Goal: Transaction & Acquisition: Obtain resource

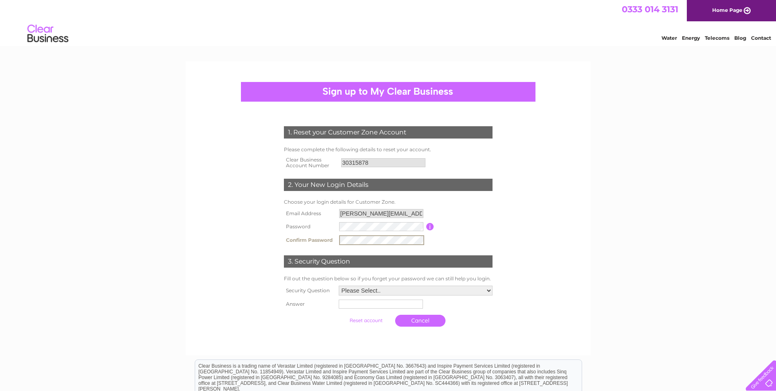
click at [426, 291] on select "Please Select.. In what town or city was your first job? In what town or city d…" at bounding box center [416, 290] width 154 height 10
select select "1"
click at [338, 285] on select "Please Select.. In what town or city was your first job? In what town or city d…" at bounding box center [415, 289] width 155 height 11
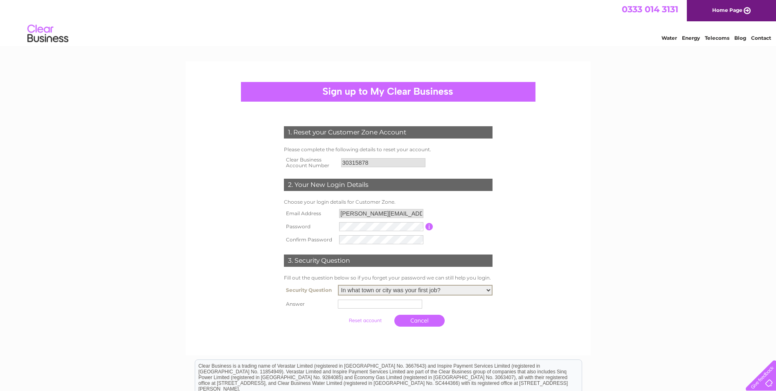
click at [412, 305] on input "text" at bounding box center [380, 303] width 84 height 9
type input "Widnes"
click at [513, 308] on form "1. Reset your Customer Zone Account Please complete the following details to re…" at bounding box center [389, 228] width 390 height 236
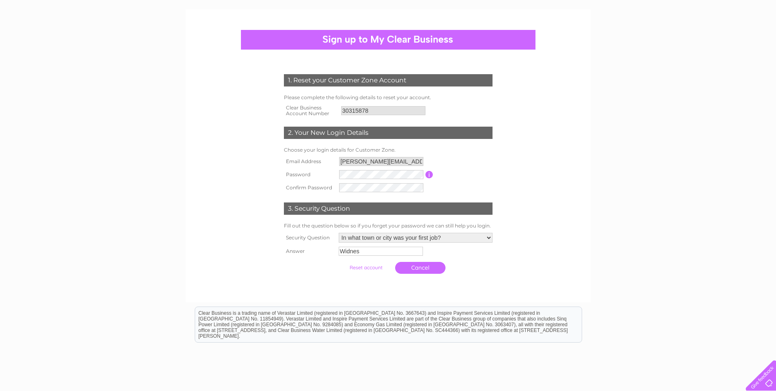
scroll to position [109, 0]
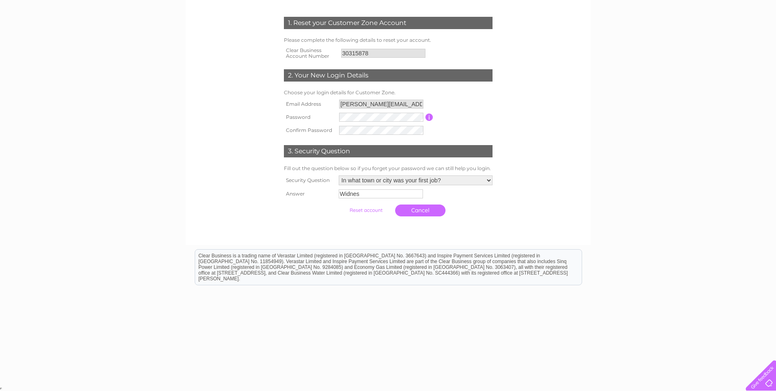
click at [379, 211] on input "submit" at bounding box center [366, 209] width 50 height 11
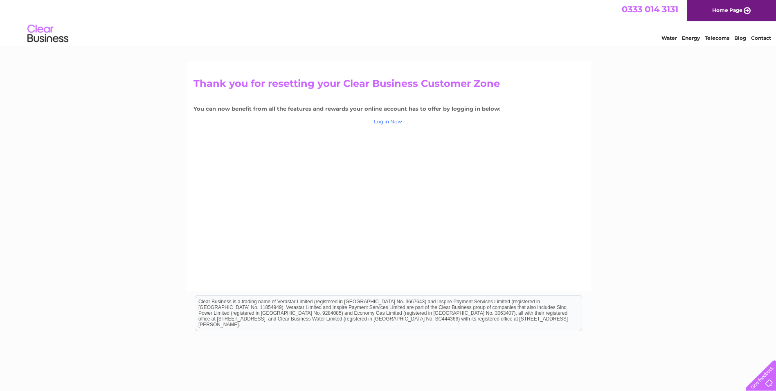
click at [395, 121] on link "Log in Now" at bounding box center [388, 121] width 28 height 6
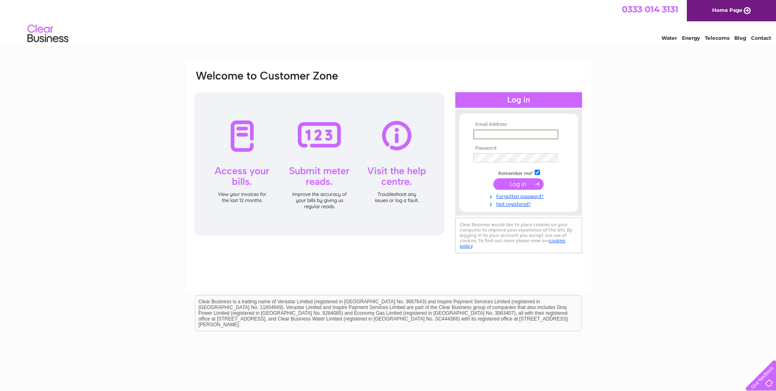
click at [527, 134] on input "text" at bounding box center [516, 134] width 85 height 10
type input "geraldine.fallon@haltonhousing.co.uk"
click at [494, 178] on input "submit" at bounding box center [519, 183] width 50 height 11
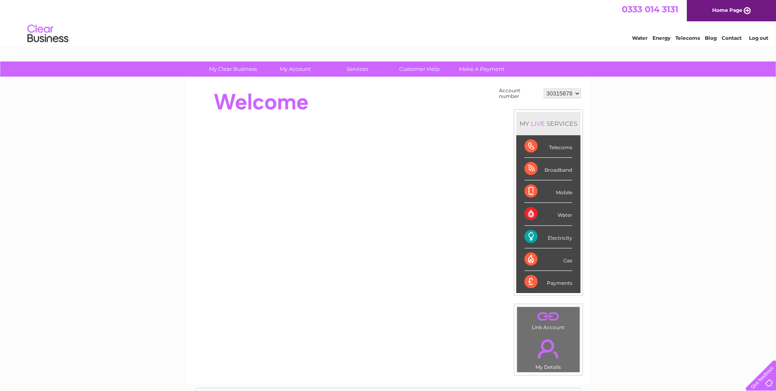
drag, startPoint x: 686, startPoint y: 111, endPoint x: 558, endPoint y: 242, distance: 183.2
click at [558, 242] on div "Electricity" at bounding box center [549, 237] width 48 height 23
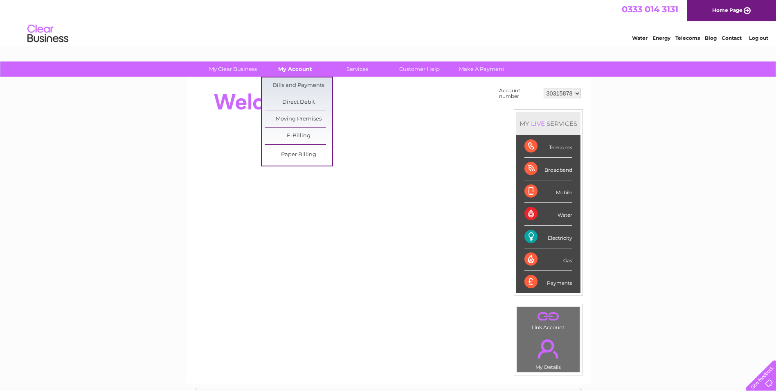
click at [294, 73] on link "My Account" at bounding box center [296, 68] width 68 height 15
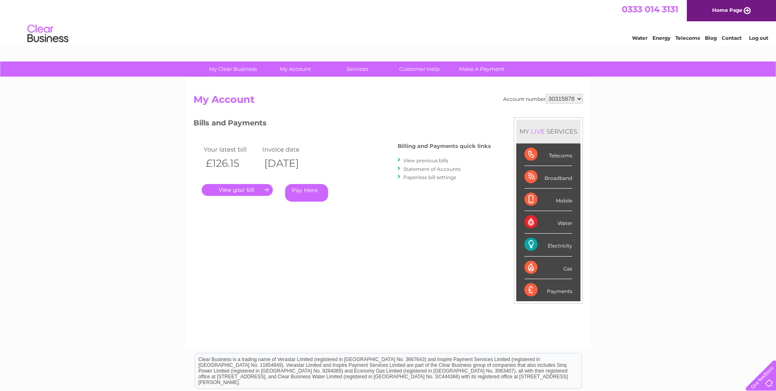
click at [244, 187] on link "." at bounding box center [237, 190] width 71 height 12
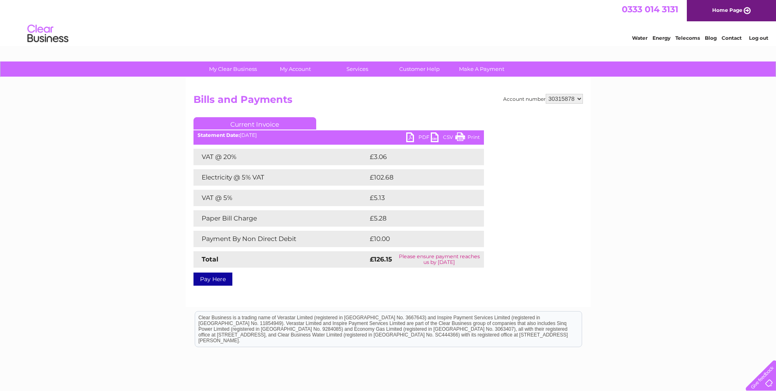
click at [411, 141] on link "PDF" at bounding box center [418, 138] width 25 height 12
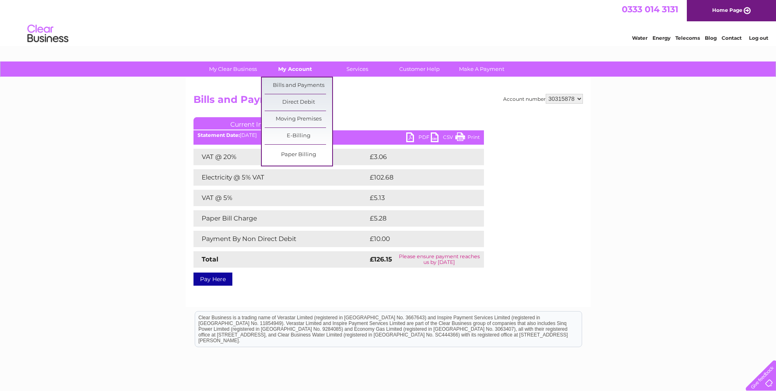
click at [297, 72] on link "My Account" at bounding box center [296, 68] width 68 height 15
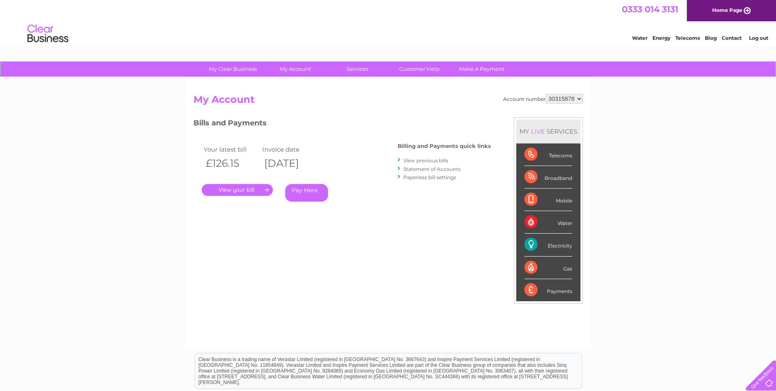
click at [428, 160] on link "View previous bills" at bounding box center [426, 160] width 45 height 6
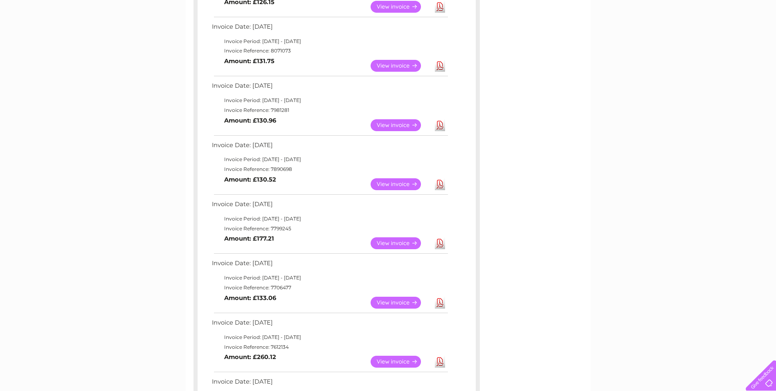
scroll to position [287, 0]
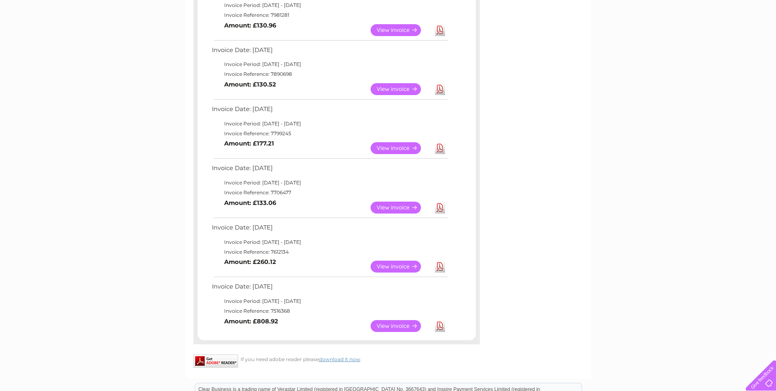
click at [402, 267] on link "View" at bounding box center [401, 266] width 60 height 12
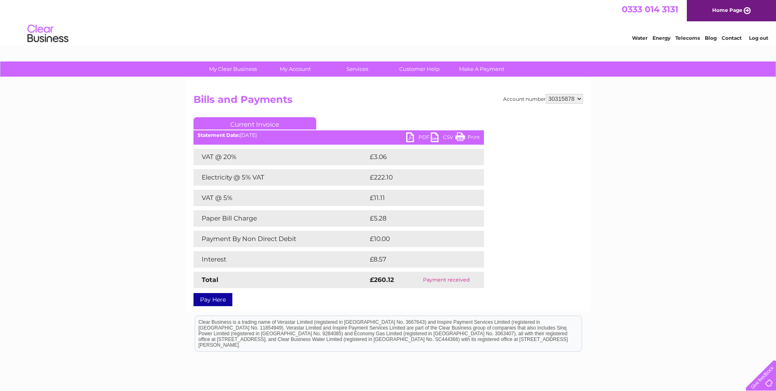
click at [418, 142] on link "PDF" at bounding box center [418, 138] width 25 height 12
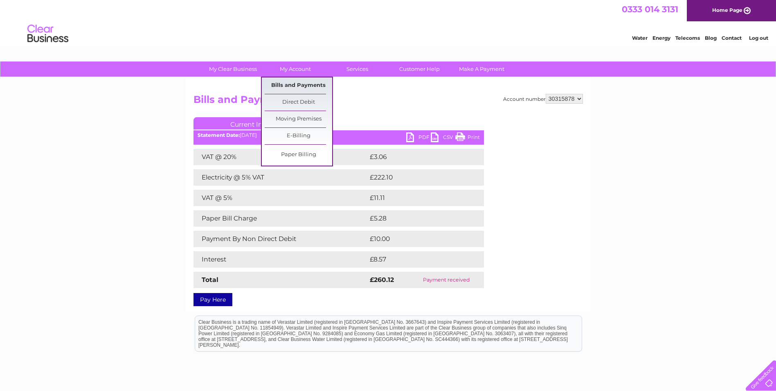
click at [302, 88] on link "Bills and Payments" at bounding box center [299, 85] width 68 height 16
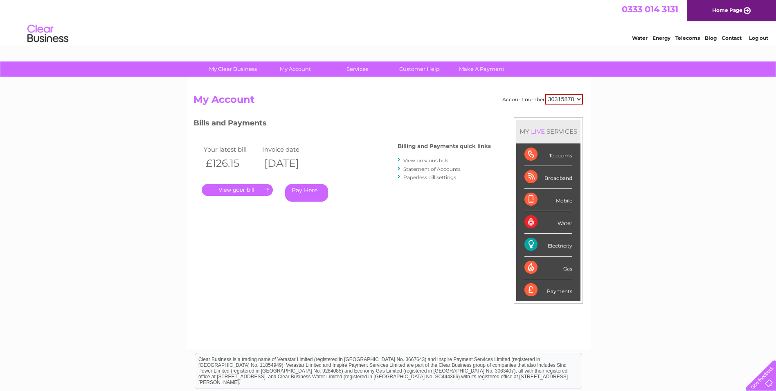
click at [435, 164] on li "View previous bills" at bounding box center [444, 160] width 93 height 8
click at [438, 161] on link "View previous bills" at bounding box center [426, 160] width 45 height 6
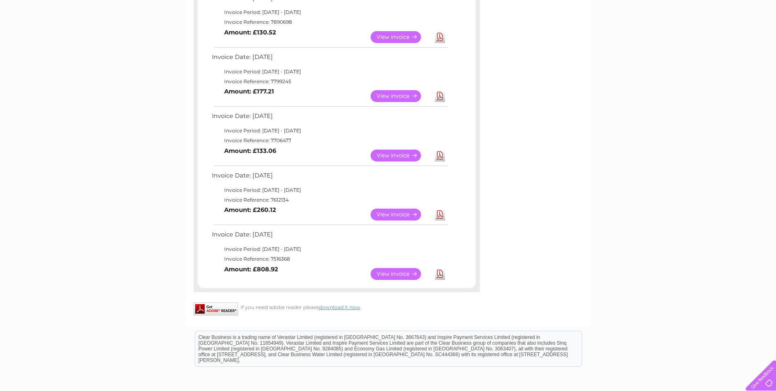
scroll to position [338, 0]
click at [387, 97] on link "View" at bounding box center [401, 96] width 60 height 12
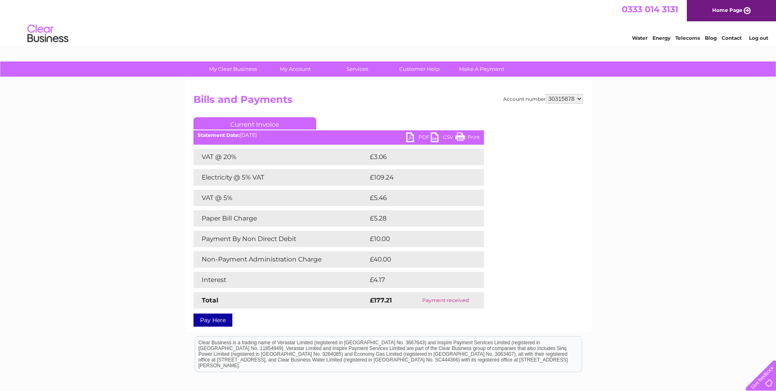
click at [426, 140] on link "PDF" at bounding box center [418, 138] width 25 height 12
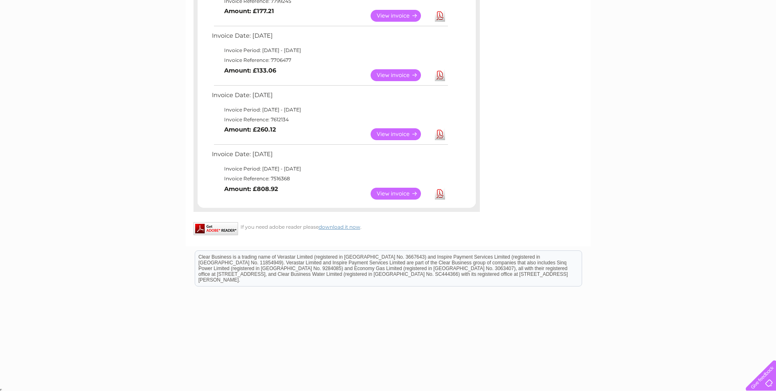
scroll to position [420, 0]
click at [401, 185] on td "View" at bounding box center [401, 192] width 64 height 16
click at [397, 193] on link "View" at bounding box center [401, 192] width 60 height 12
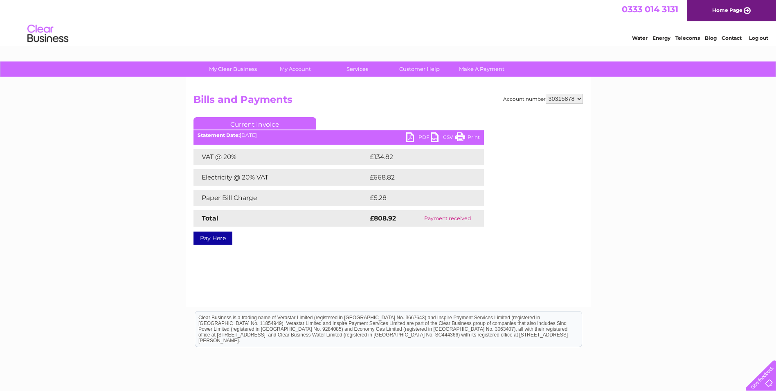
click at [411, 140] on link "PDF" at bounding box center [418, 138] width 25 height 12
